Goal: Information Seeking & Learning: Compare options

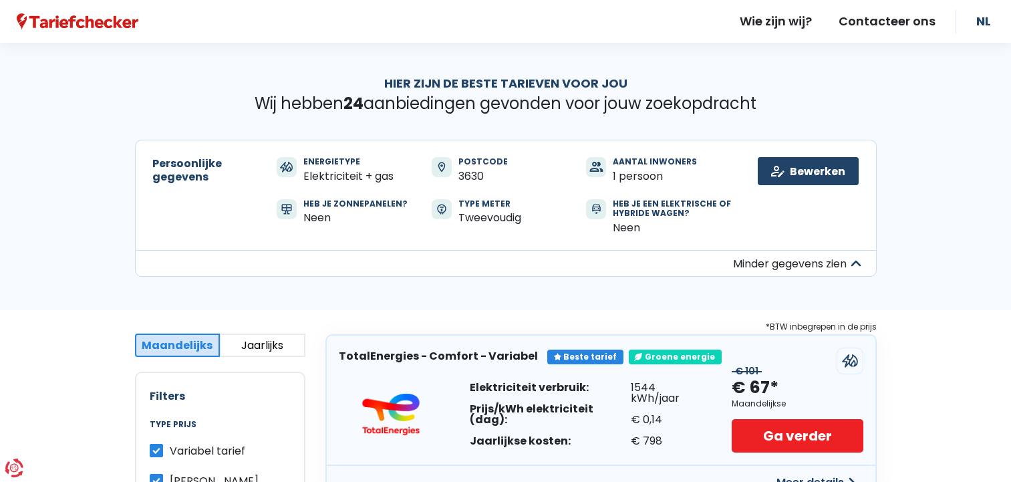
scroll to position [1, 0]
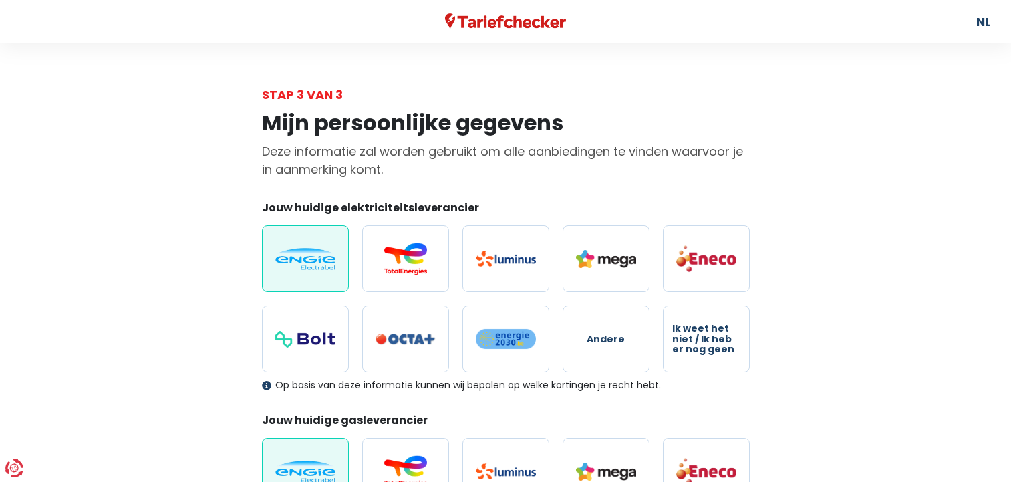
select select "day_night_bi_hourly"
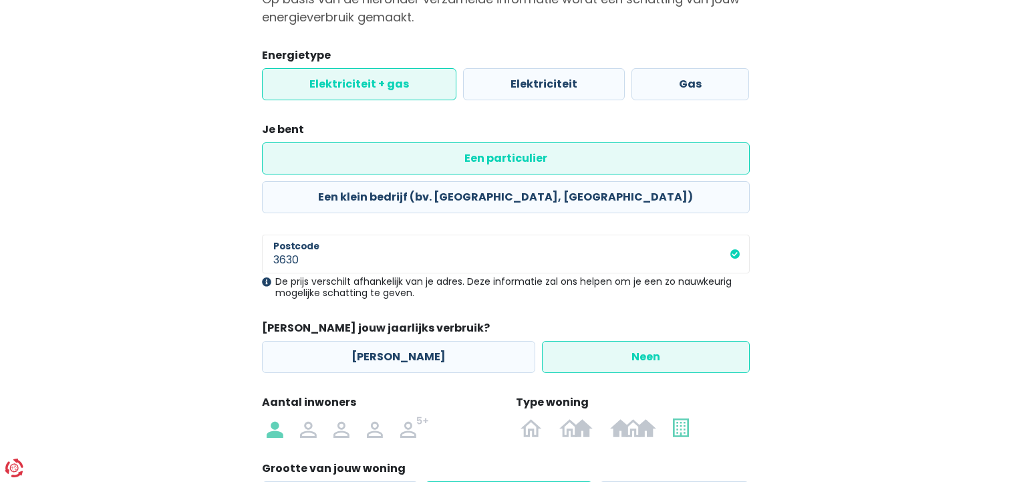
scroll to position [249, 0]
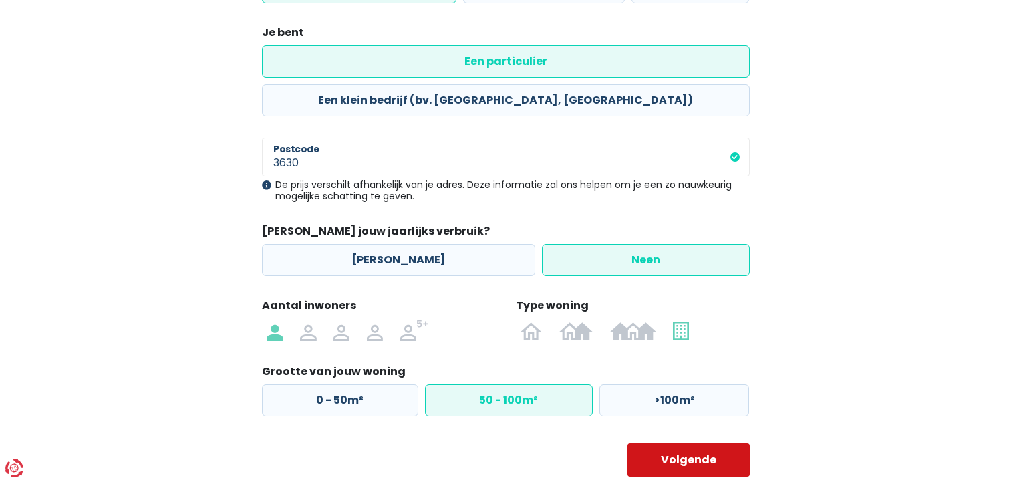
click at [674, 443] on button "Volgende" at bounding box center [688, 459] width 122 height 33
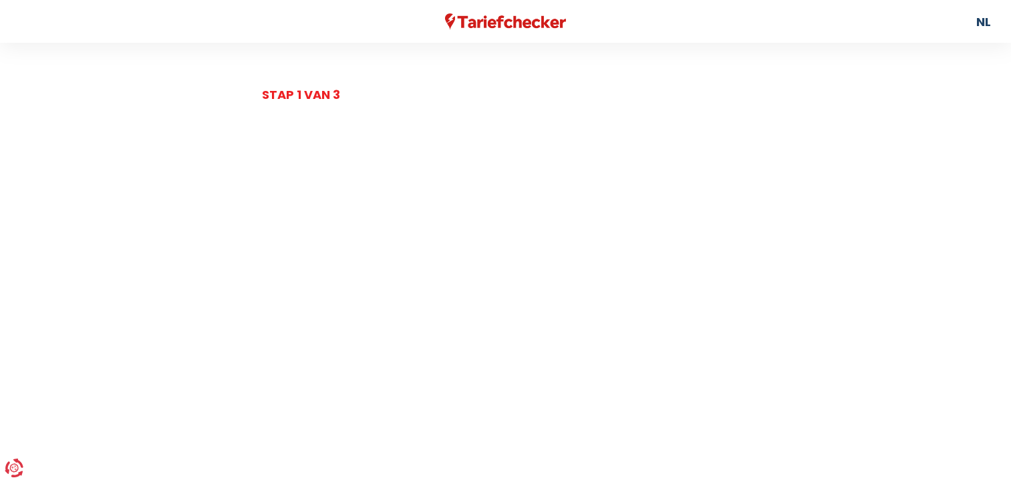
select select "day_night_bi_hourly"
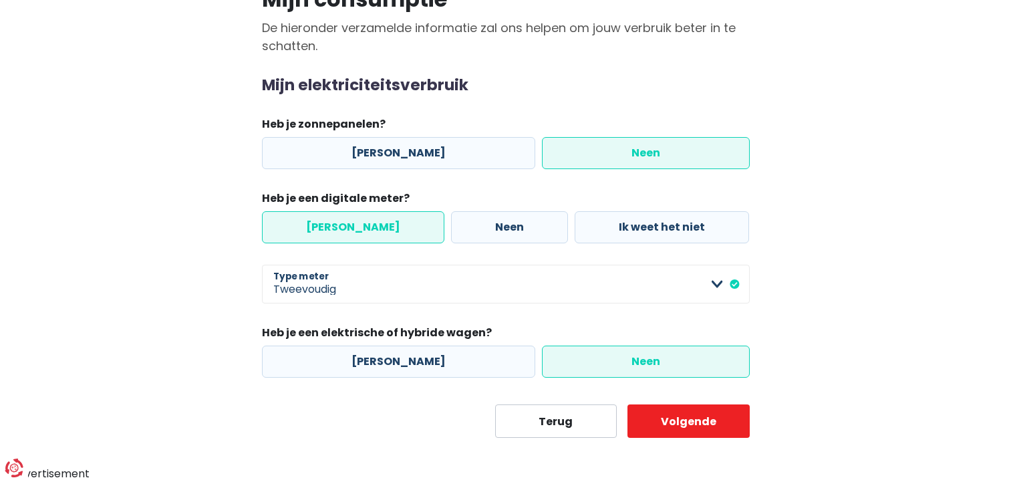
scroll to position [122, 0]
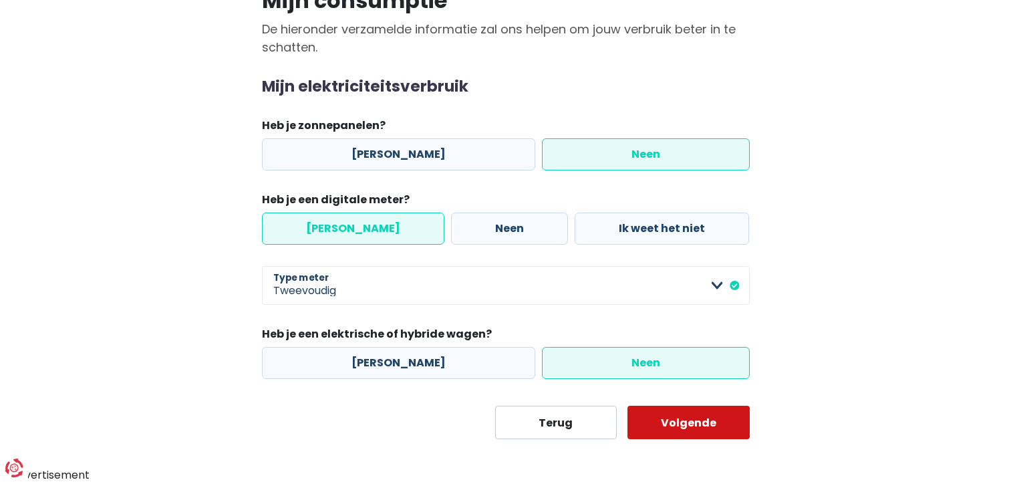
click at [672, 413] on button "Volgende" at bounding box center [688, 421] width 122 height 33
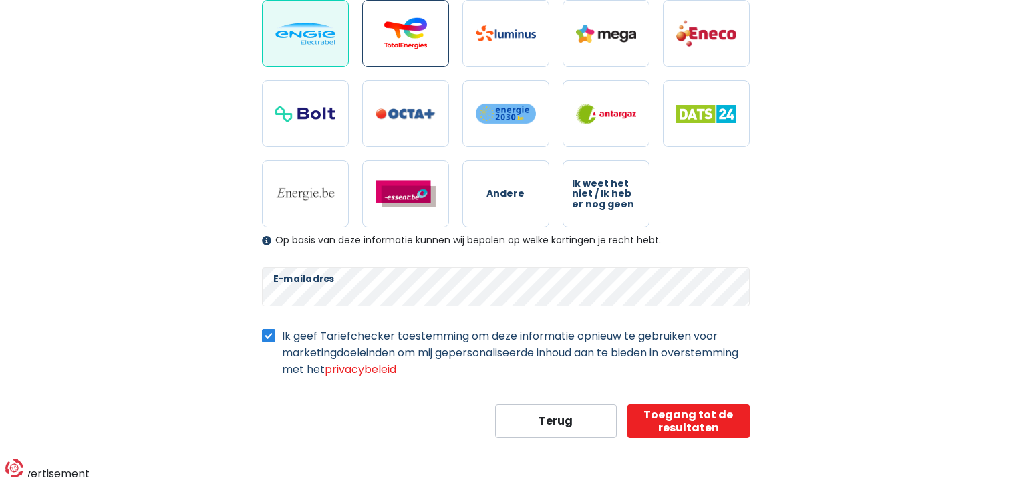
scroll to position [437, 0]
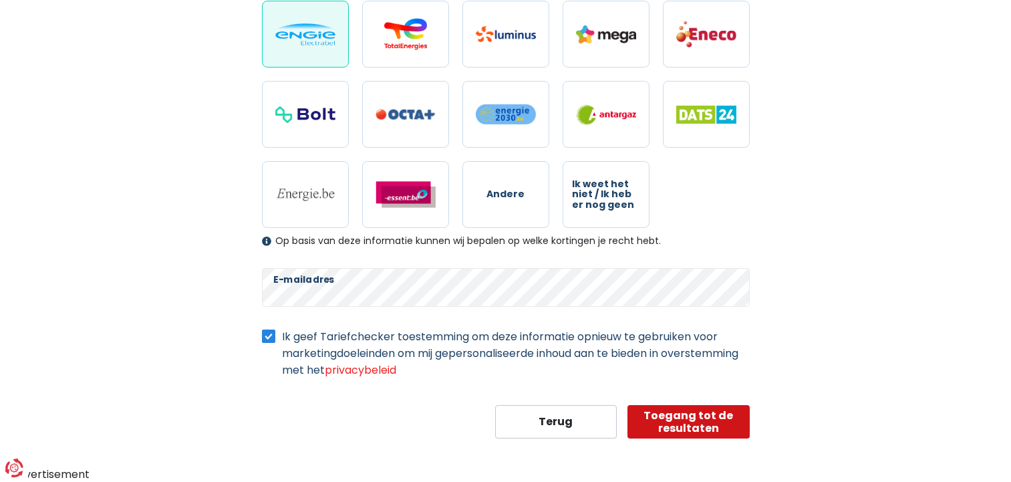
click at [686, 423] on button "Toegang tot de resultaten" at bounding box center [688, 421] width 122 height 33
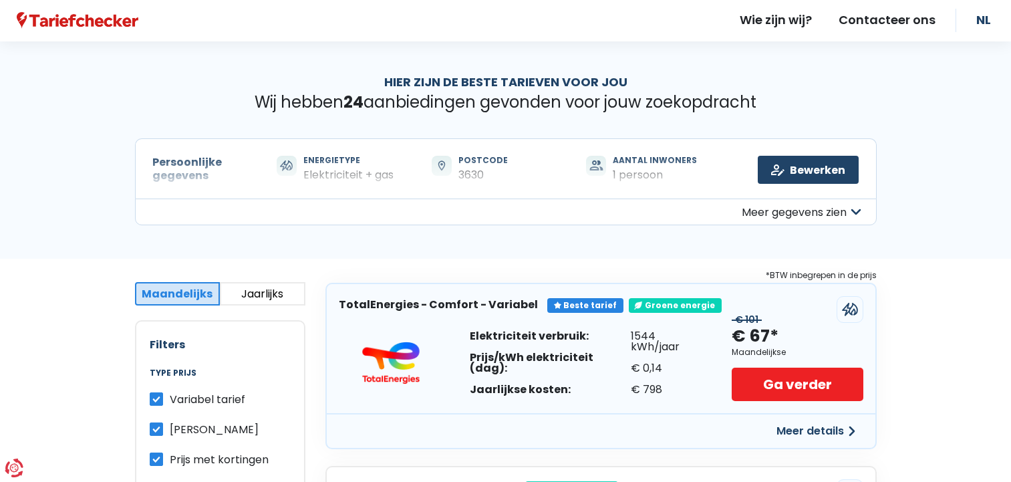
scroll to position [67, 0]
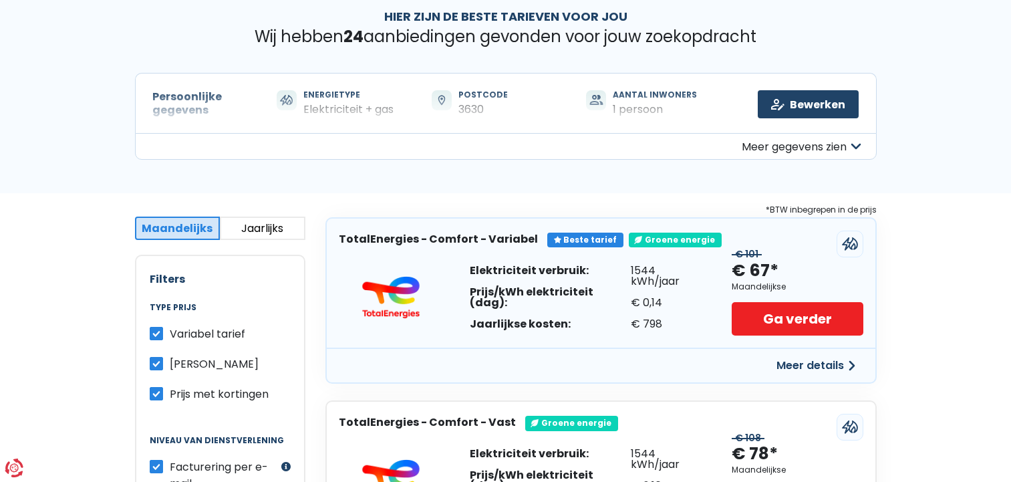
click at [773, 148] on button "Meer gegevens zien" at bounding box center [505, 146] width 741 height 27
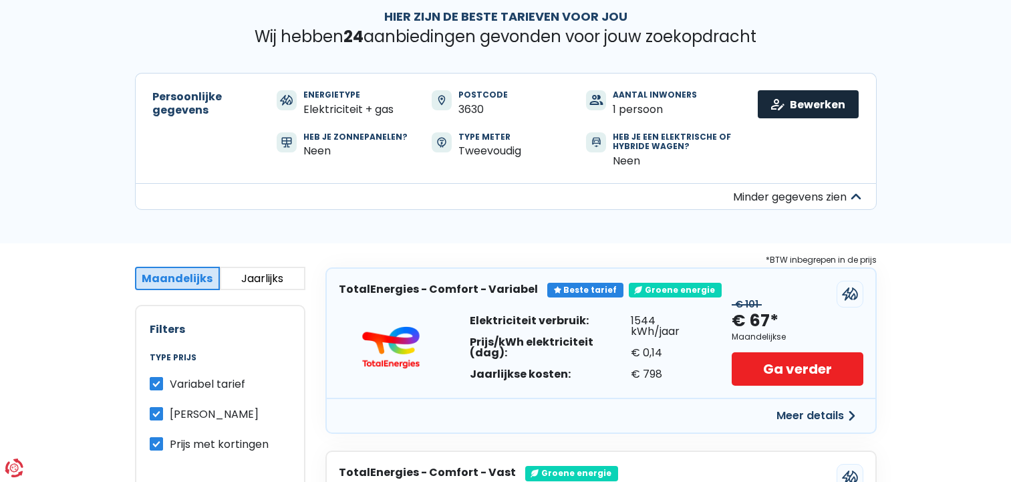
click at [786, 98] on link "Bewerken" at bounding box center [807, 104] width 101 height 28
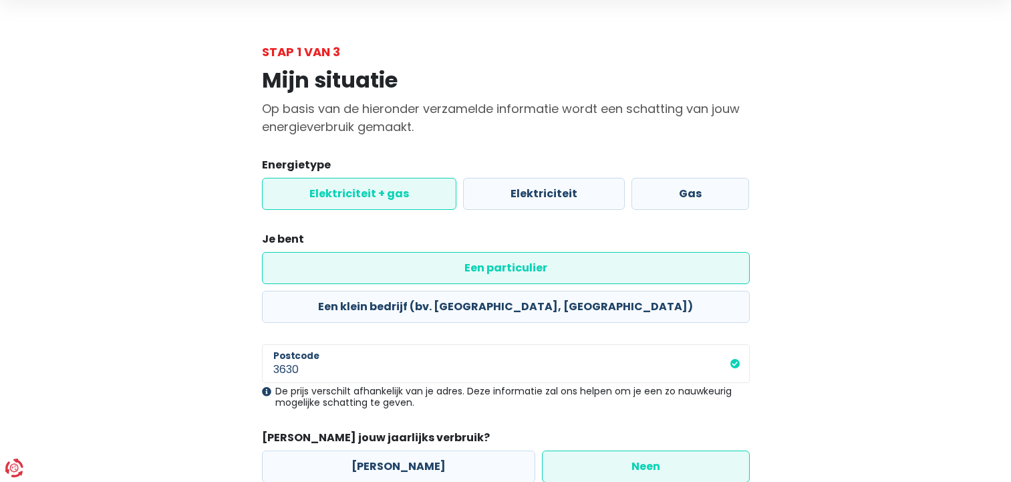
scroll to position [192, 0]
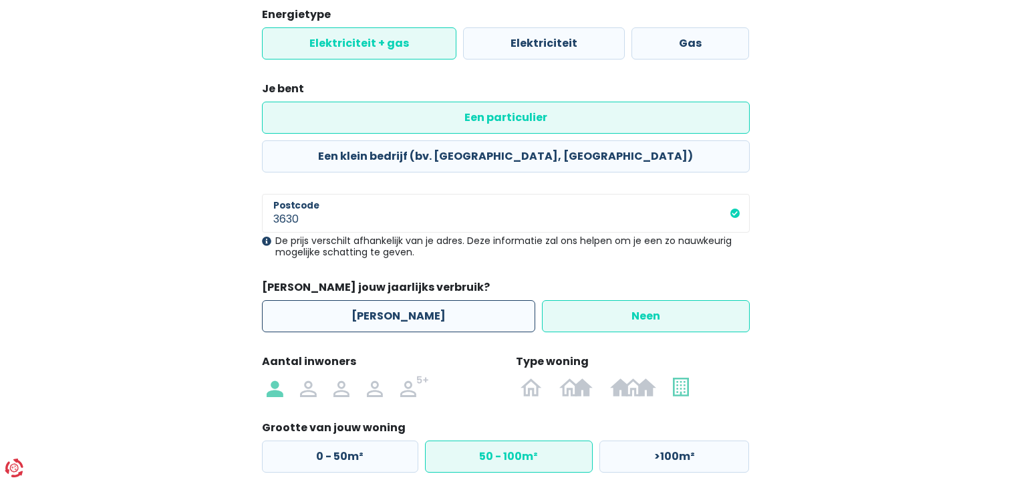
click at [383, 300] on label "[PERSON_NAME]" at bounding box center [398, 316] width 273 height 32
click at [383, 300] on input "[PERSON_NAME]" at bounding box center [398, 316] width 273 height 32
radio input "true"
radio input "false"
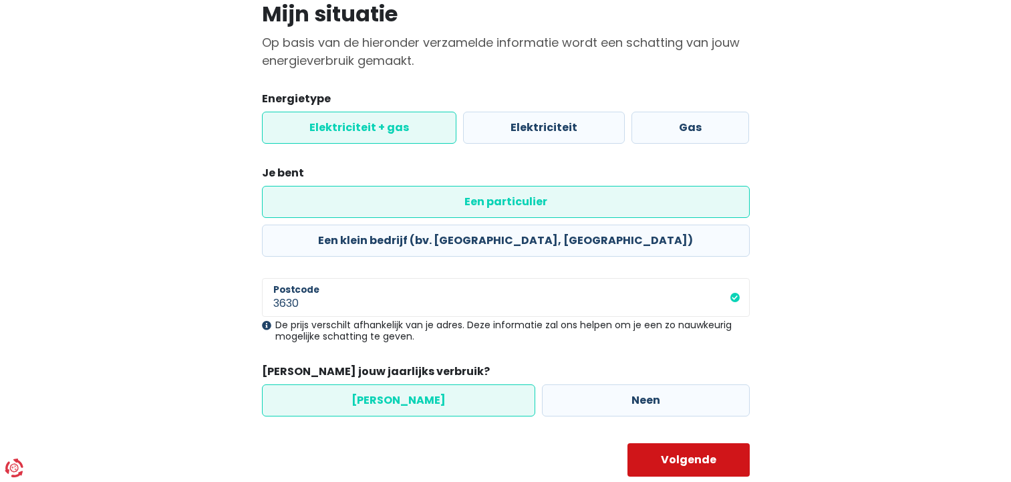
click at [686, 443] on button "Volgende" at bounding box center [688, 459] width 122 height 33
select select "day_night_bi_hourly"
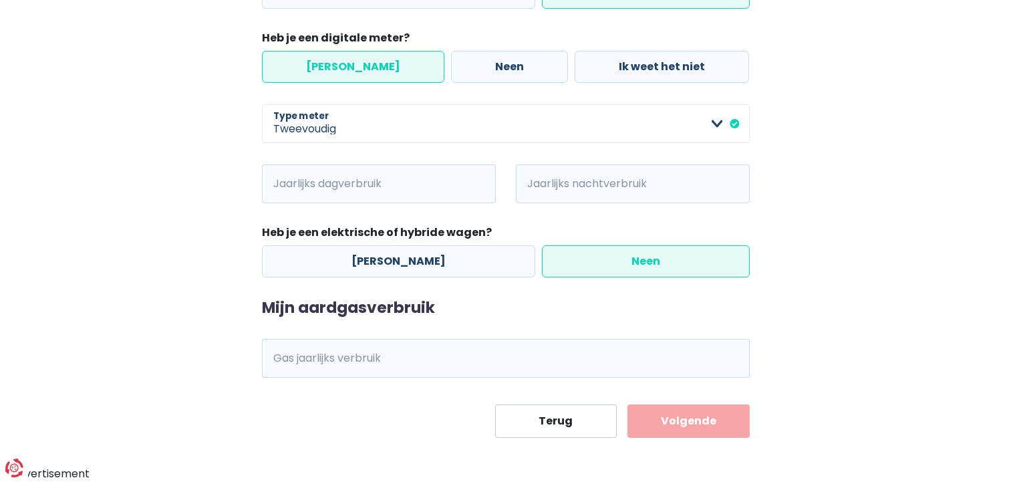
scroll to position [283, 0]
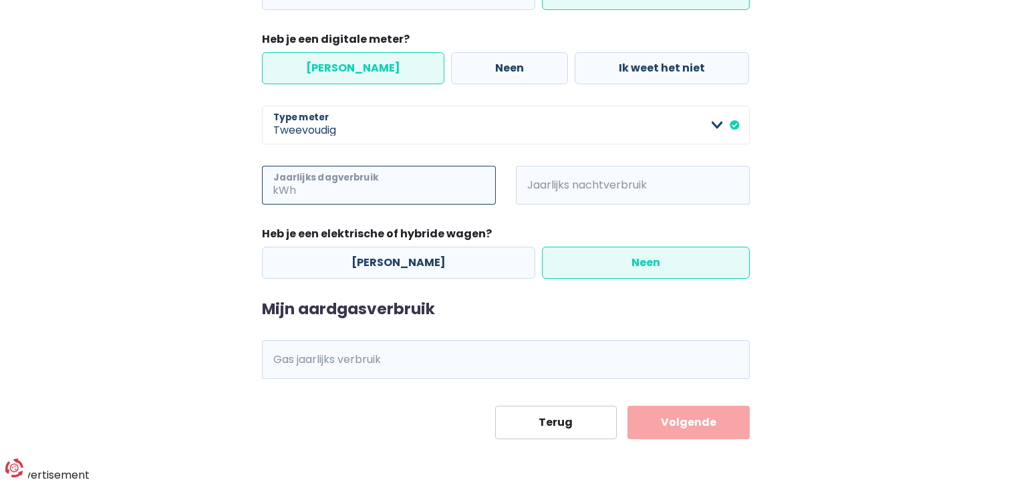
click at [346, 180] on input "Jaarlijks dagverbruik" at bounding box center [397, 185] width 197 height 39
type input "1100"
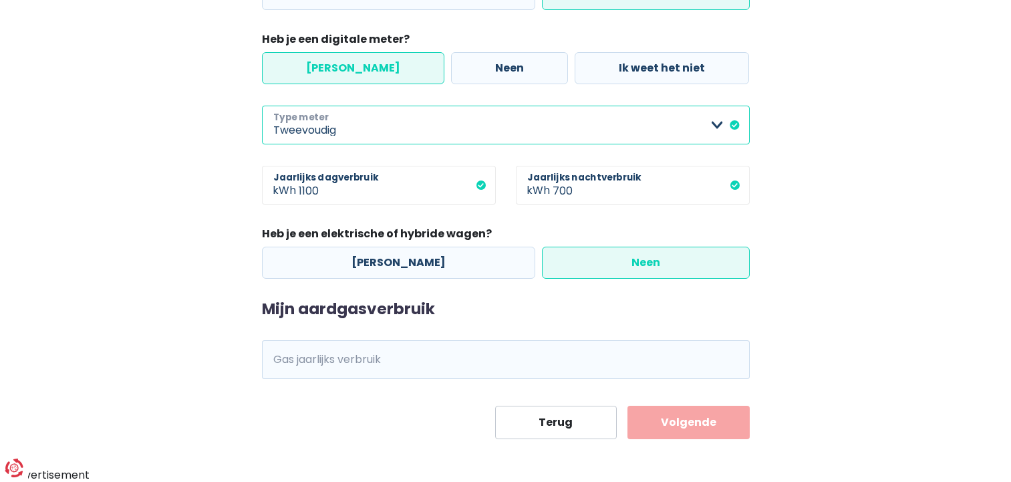
click at [568, 130] on select "Enkelvoudig Tweevoudig Enkelvoudig + uitsluitend nachttarief Tweevoudig + uitsl…" at bounding box center [506, 125] width 488 height 39
click at [841, 181] on div "Mijn consumptie De hieronder verzamelde informatie zal ons helpen om jouw verbr…" at bounding box center [505, 130] width 761 height 618
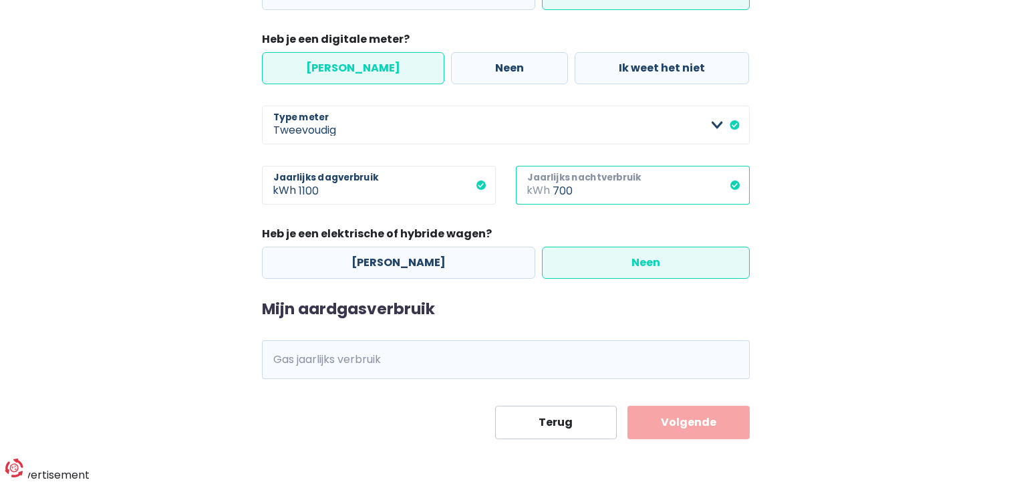
drag, startPoint x: 600, startPoint y: 191, endPoint x: 539, endPoint y: 200, distance: 61.5
click at [539, 200] on div "700 kWh Jaarlijks nachtverbruik" at bounding box center [633, 185] width 234 height 39
type input "600"
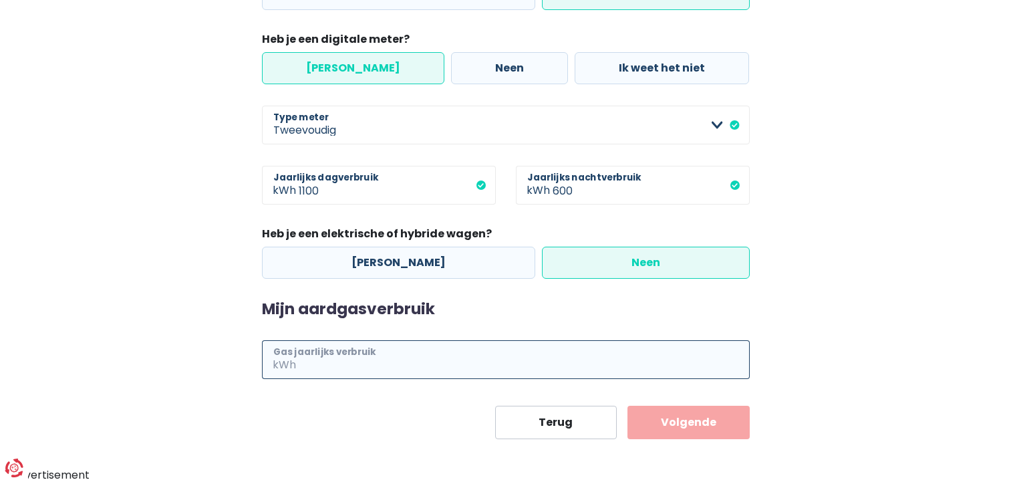
click at [349, 363] on input "Gas jaarlijks verbruik" at bounding box center [524, 359] width 451 height 39
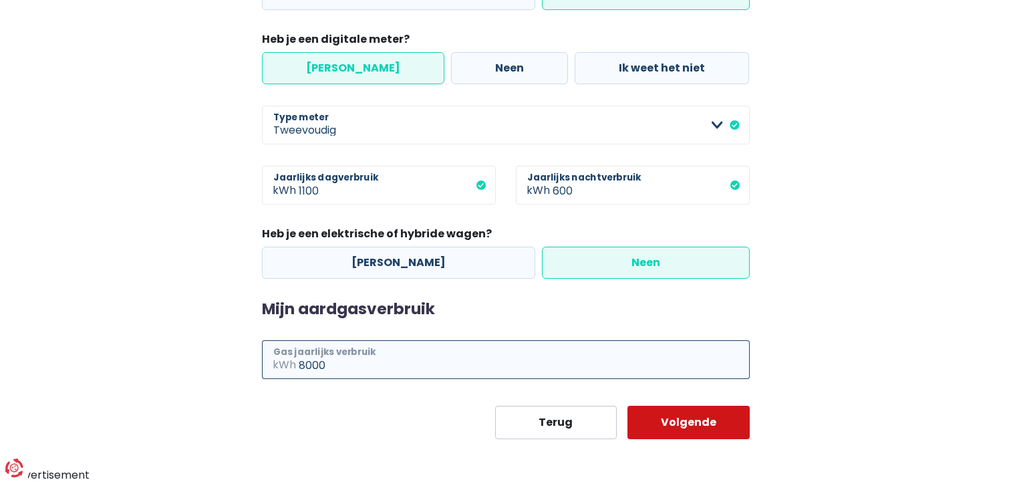
type input "8000"
click at [686, 423] on button "Volgende" at bounding box center [688, 421] width 122 height 33
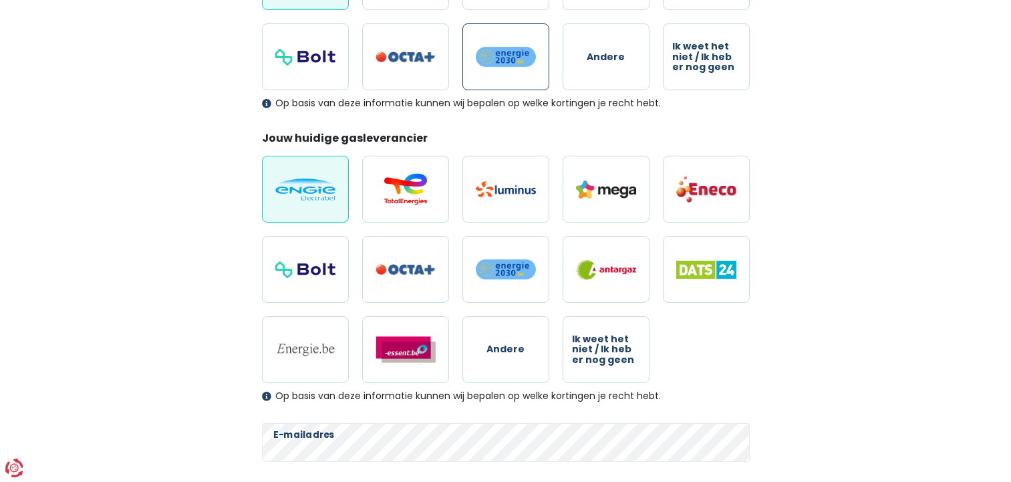
scroll to position [438, 0]
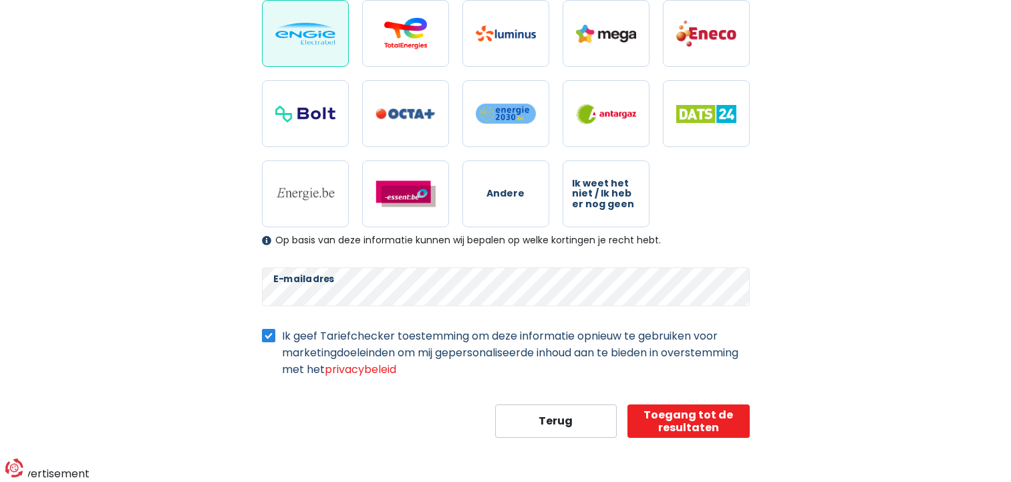
click at [282, 338] on label "Ik geef Tariefchecker toestemming om deze informatie opnieuw te gebruiken voor …" at bounding box center [516, 352] width 468 height 50
click at [273, 338] on input "Ik geef Tariefchecker toestemming om deze informatie opnieuw te gebruiken voor …" at bounding box center [268, 333] width 13 height 13
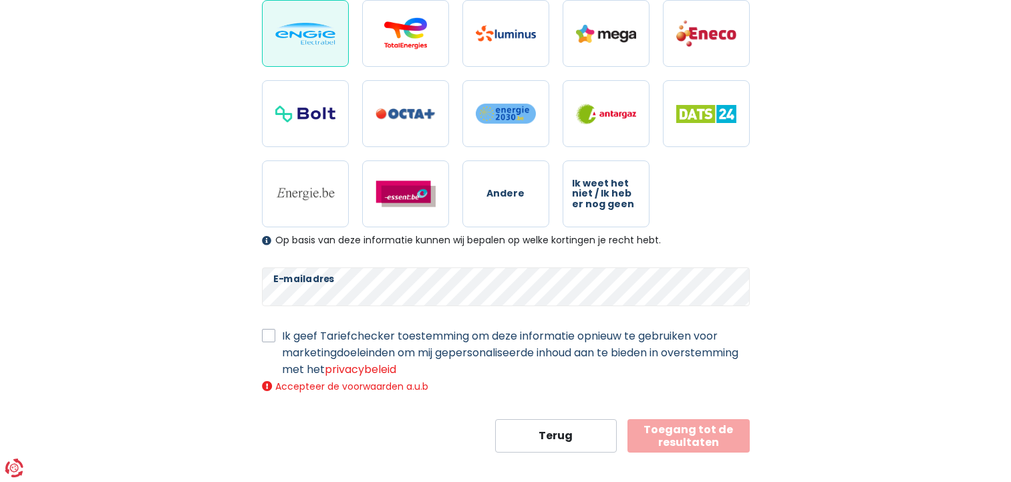
click at [282, 338] on label "Ik geef Tariefchecker toestemming om deze informatie opnieuw te gebruiken voor …" at bounding box center [516, 352] width 468 height 50
click at [263, 338] on input "Ik geef Tariefchecker toestemming om deze informatie opnieuw te gebruiken voor …" at bounding box center [268, 333] width 13 height 13
checkbox input "true"
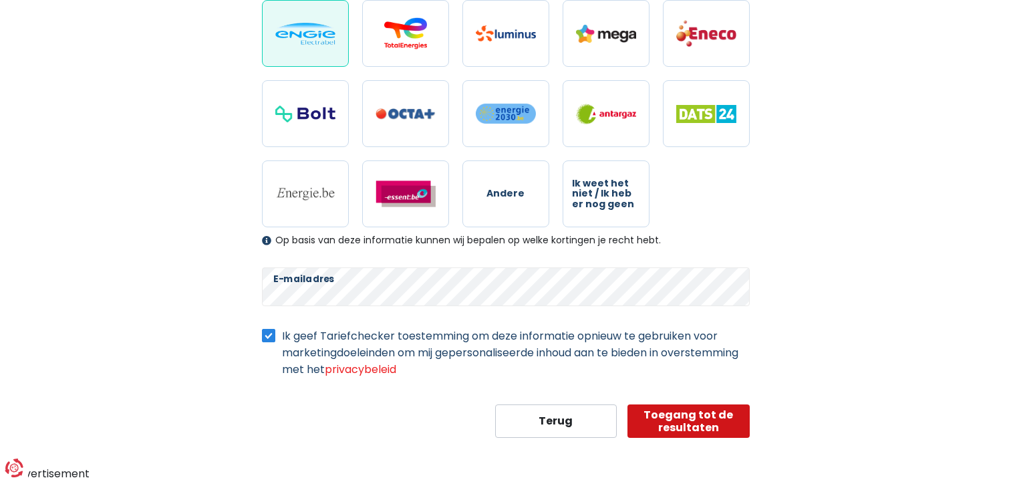
click at [690, 413] on button "Toegang tot de resultaten" at bounding box center [688, 420] width 122 height 33
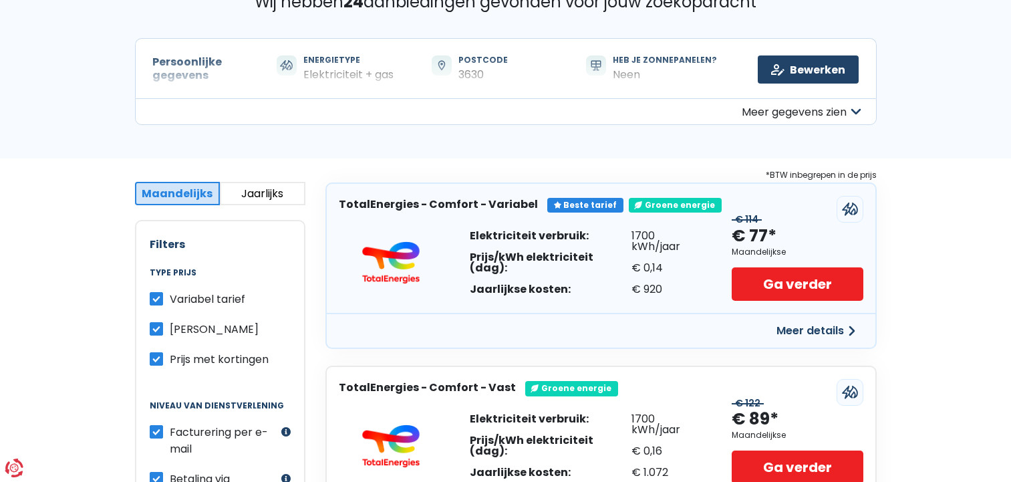
scroll to position [53, 0]
